Goal: Task Accomplishment & Management: Complete application form

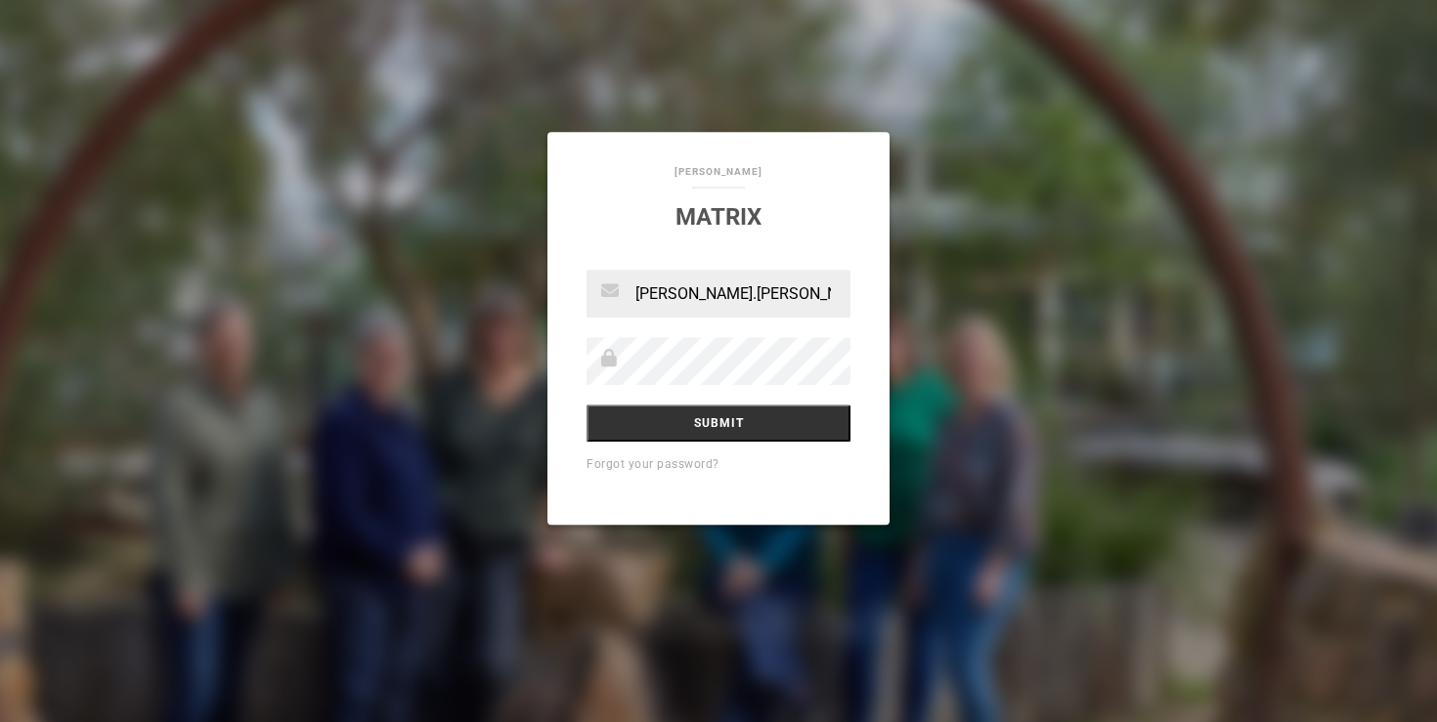
type input "[PERSON_NAME][EMAIL_ADDRESS][PERSON_NAME][DOMAIN_NAME]"
click at [722, 419] on input "Submit" at bounding box center [719, 423] width 264 height 37
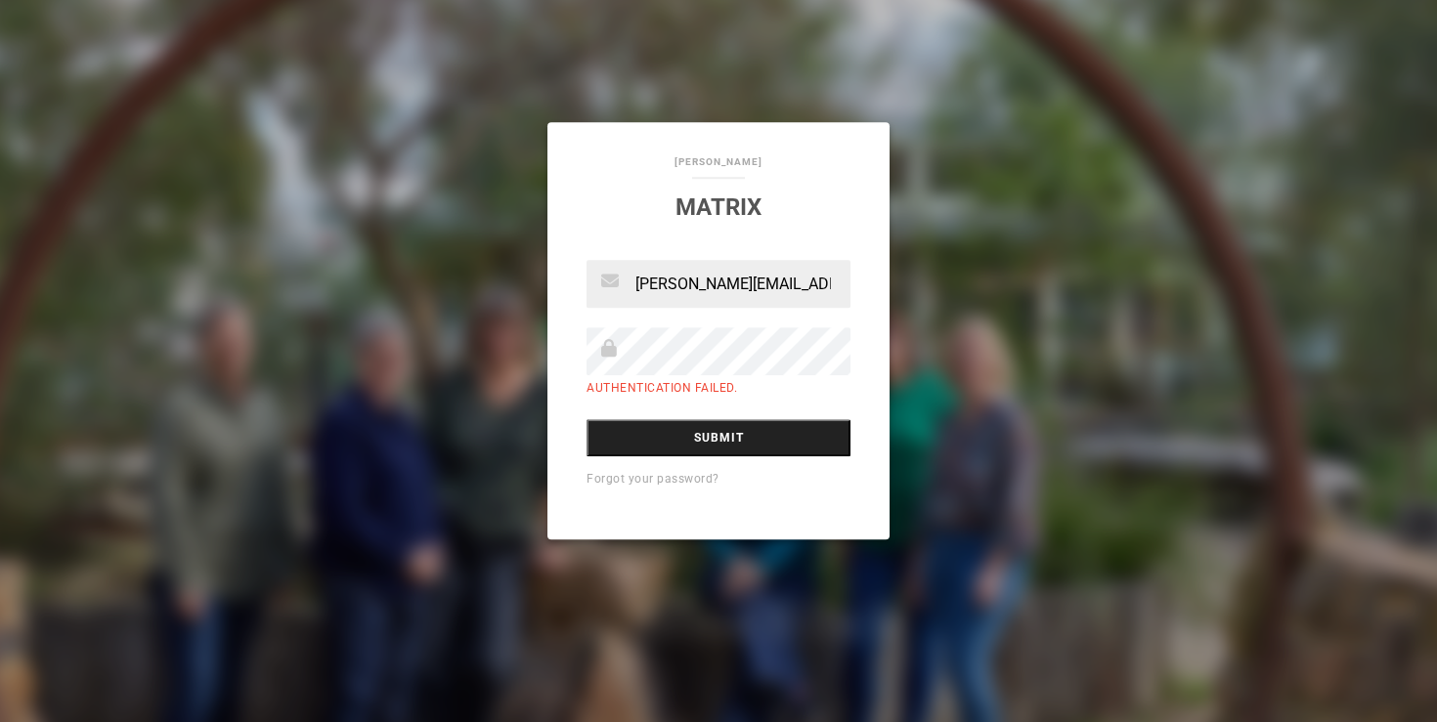
click at [708, 435] on input "Submit" at bounding box center [719, 437] width 264 height 37
